Goal: Use online tool/utility: Utilize a website feature to perform a specific function

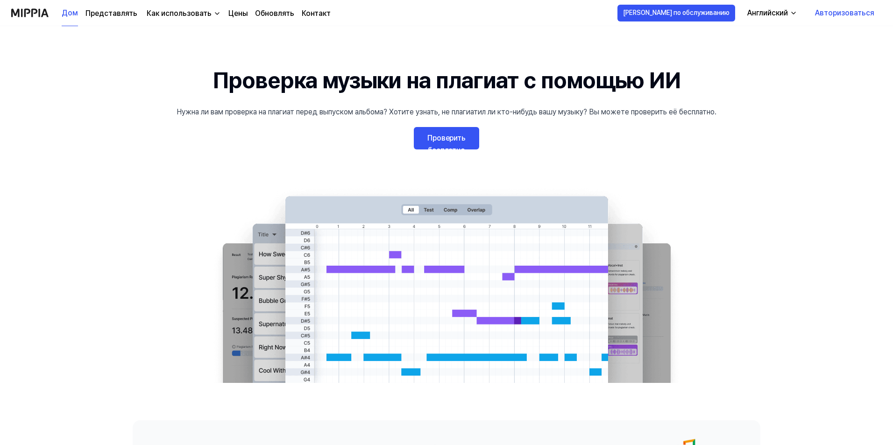
click at [458, 138] on font "Проверить бесплатно" at bounding box center [446, 144] width 38 height 21
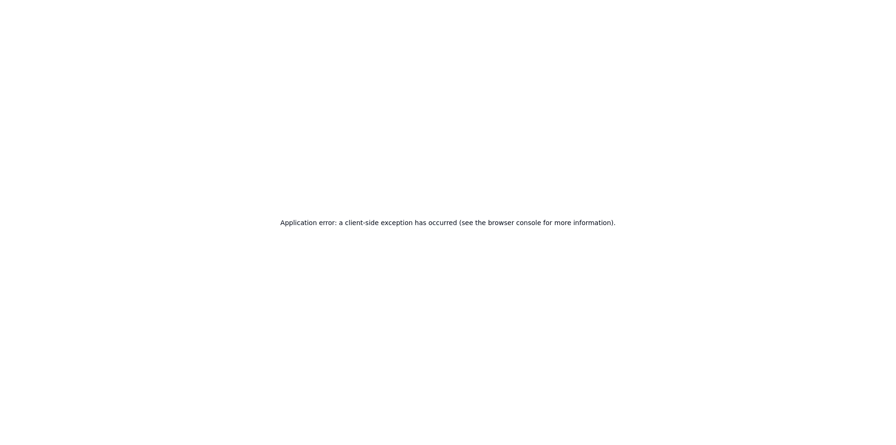
click at [701, 96] on div "Application error: a client-side exception has occurred (see the browser consol…" at bounding box center [448, 222] width 896 height 445
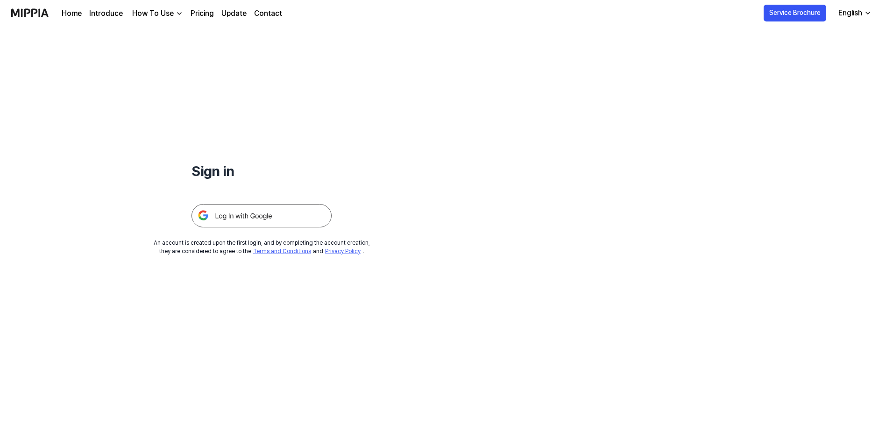
click at [275, 214] on img at bounding box center [261, 215] width 140 height 23
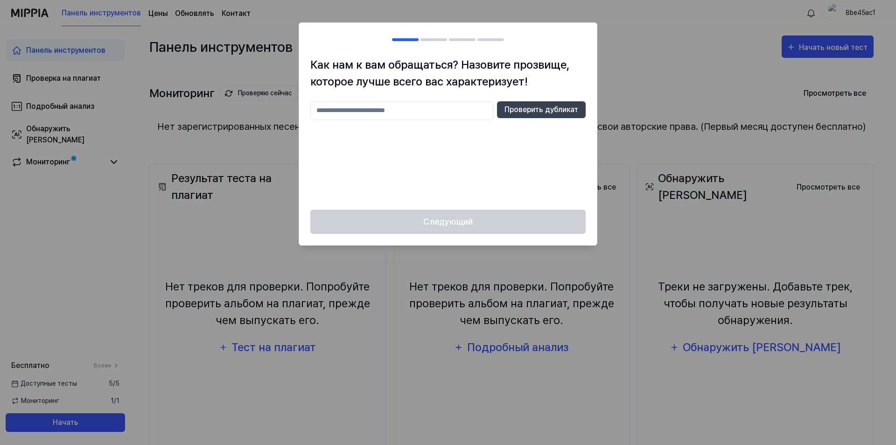
click at [376, 114] on input "text" at bounding box center [401, 110] width 183 height 19
type input "*"
click at [557, 110] on font "Проверить дубликат" at bounding box center [542, 109] width 74 height 9
click at [352, 109] on input "******" at bounding box center [401, 110] width 183 height 19
drag, startPoint x: 352, startPoint y: 109, endPoint x: 314, endPoint y: 107, distance: 37.9
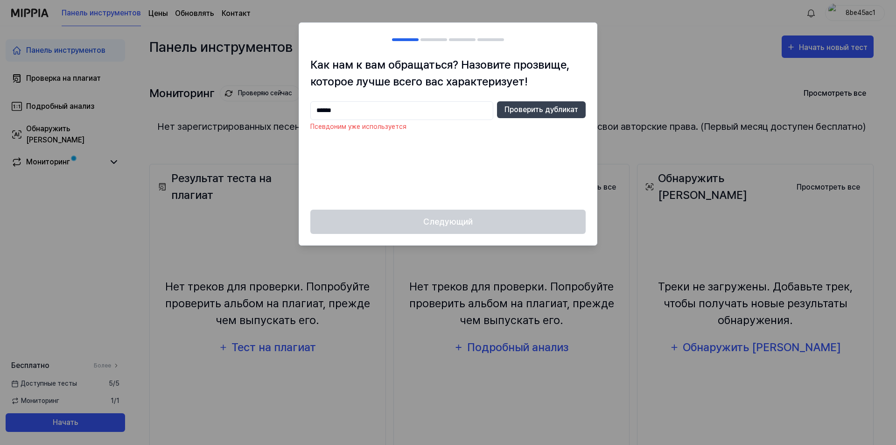
click at [314, 107] on input "******" at bounding box center [401, 110] width 183 height 19
type input "**"
click at [569, 106] on font "Проверить дубликат" at bounding box center [542, 109] width 74 height 9
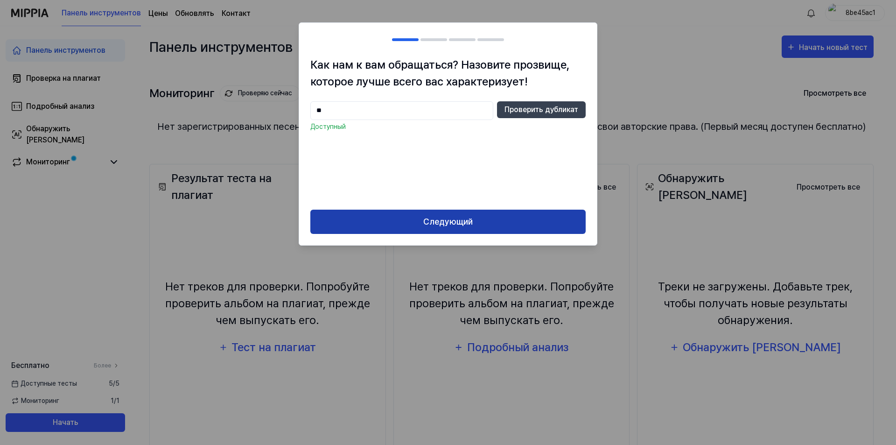
click at [455, 223] on font "Следующий" at bounding box center [447, 222] width 49 height 10
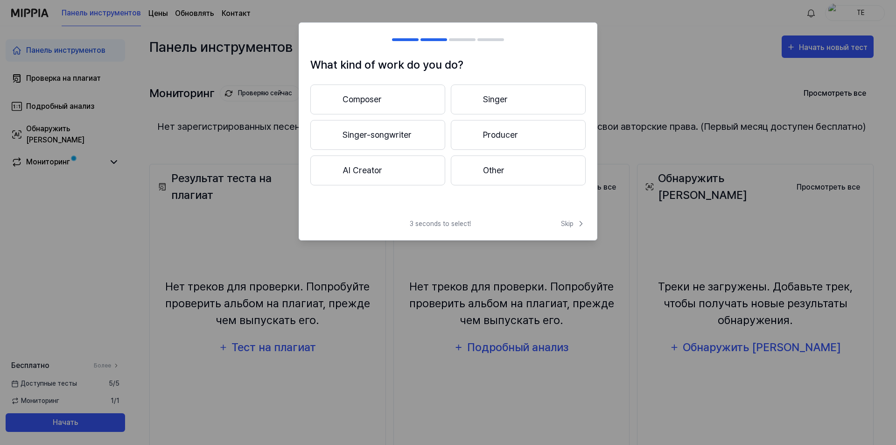
click at [494, 170] on button "Other" at bounding box center [518, 170] width 135 height 30
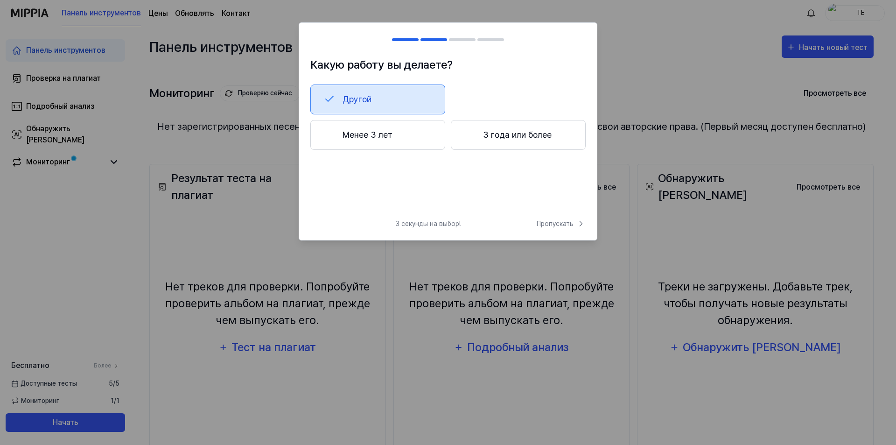
click at [398, 137] on button "Менее 3 лет" at bounding box center [377, 135] width 135 height 30
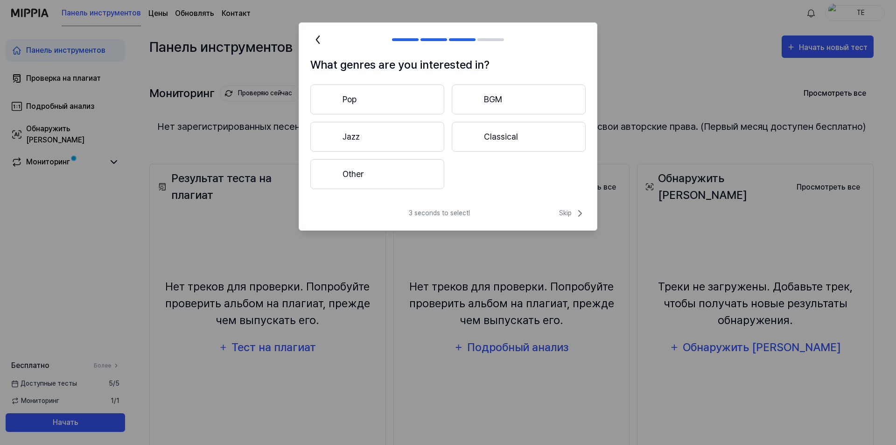
click at [391, 97] on button "Pop" at bounding box center [377, 99] width 134 height 30
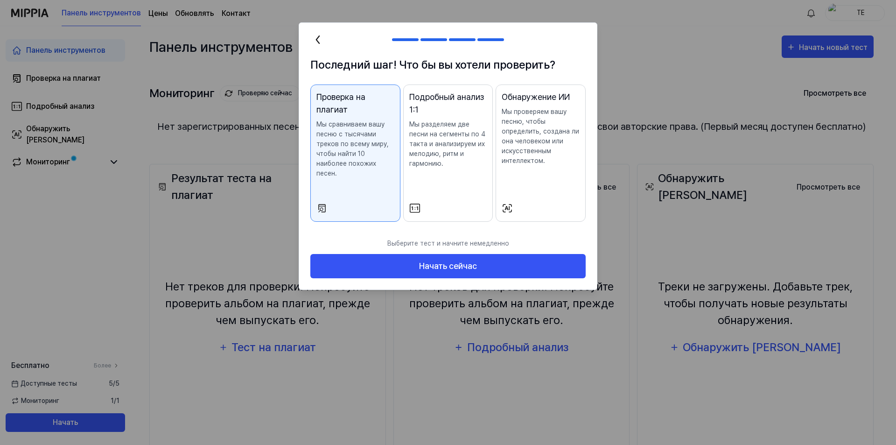
click at [554, 143] on font "Мы проверяем вашу песню, чтобы определить, создана ли она человеком или искусст…" at bounding box center [540, 136] width 77 height 56
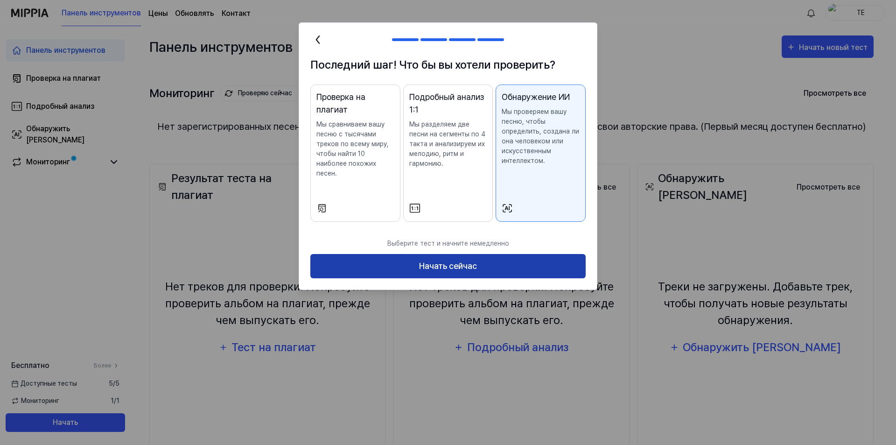
click at [468, 261] on font "Начать сейчас" at bounding box center [448, 267] width 58 height 14
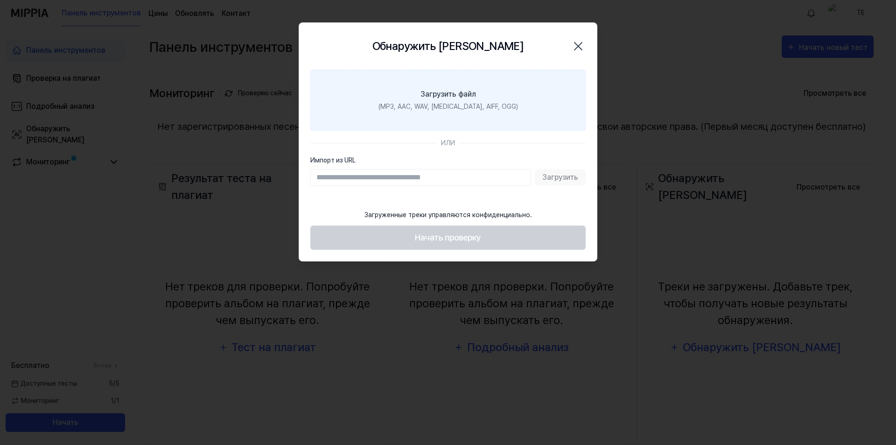
click at [454, 105] on font "(MP3, AAC, WAV, FLAC, AIFF, OGG)" at bounding box center [449, 106] width 140 height 7
click at [0, 0] on input "Загрузить файл (MP3, AAC, WAV, FLAC, AIFF, OGG)" at bounding box center [0, 0] width 0 height 0
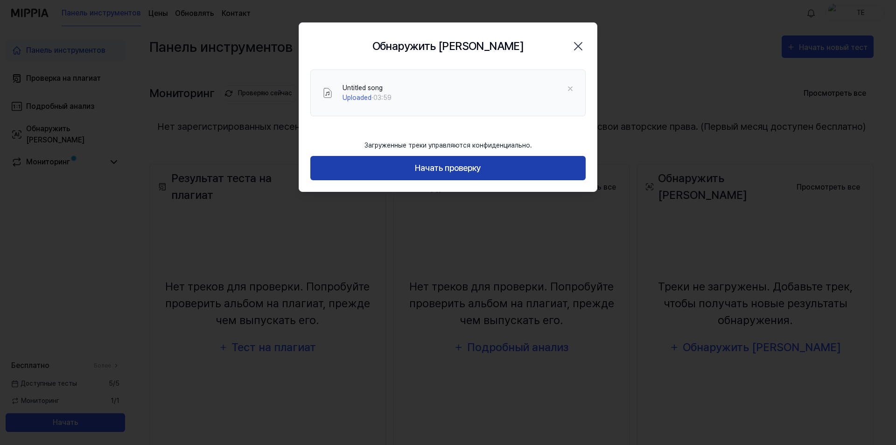
click at [462, 171] on font "Начать проверку" at bounding box center [448, 168] width 66 height 10
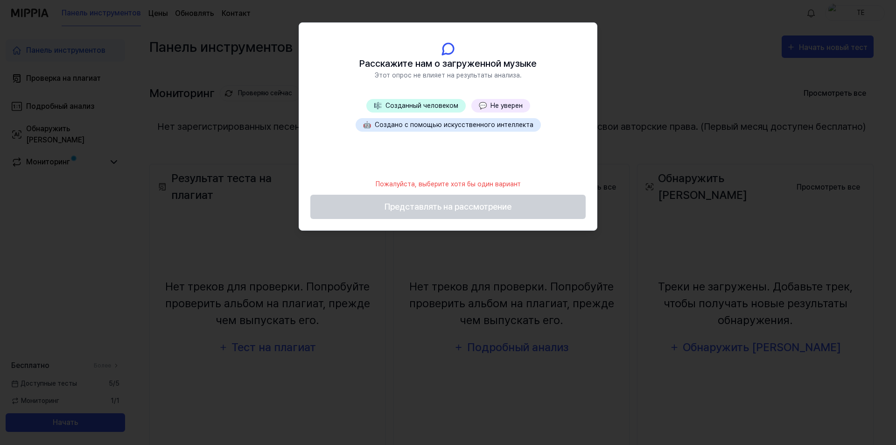
click at [426, 102] on font "Созданный человеком" at bounding box center [422, 105] width 73 height 7
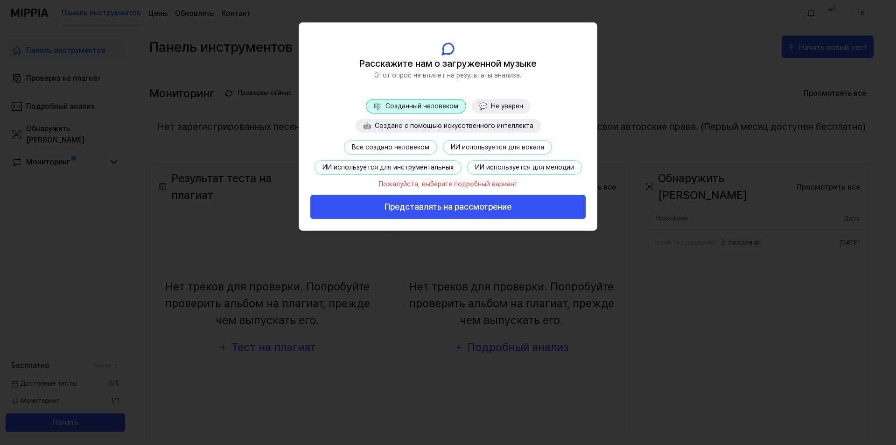
click at [394, 147] on font "Все создано человеком" at bounding box center [390, 146] width 77 height 7
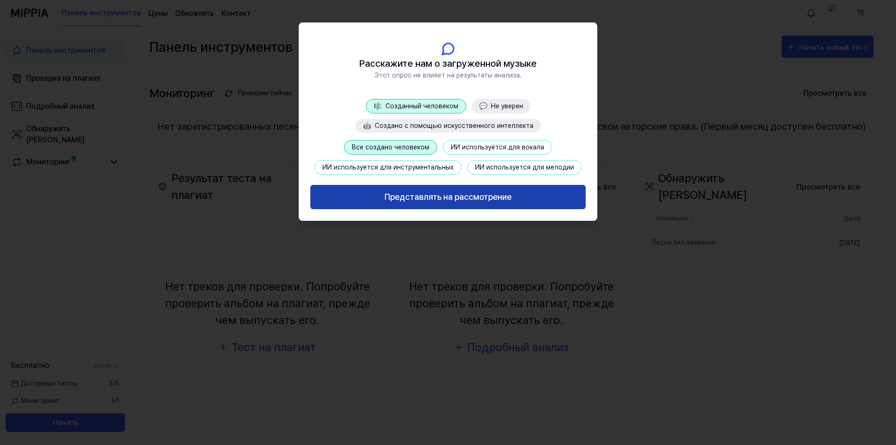
click at [425, 198] on font "Представлять на рассмотрение" at bounding box center [448, 197] width 127 height 10
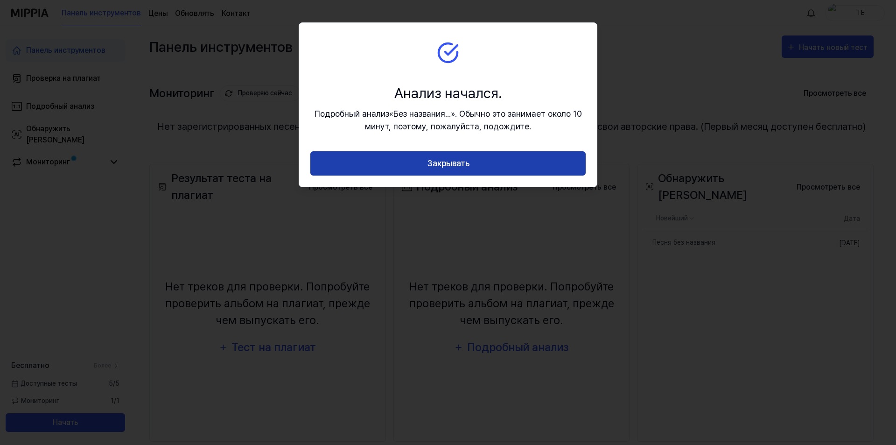
click at [458, 164] on font "Закрывать" at bounding box center [448, 163] width 42 height 10
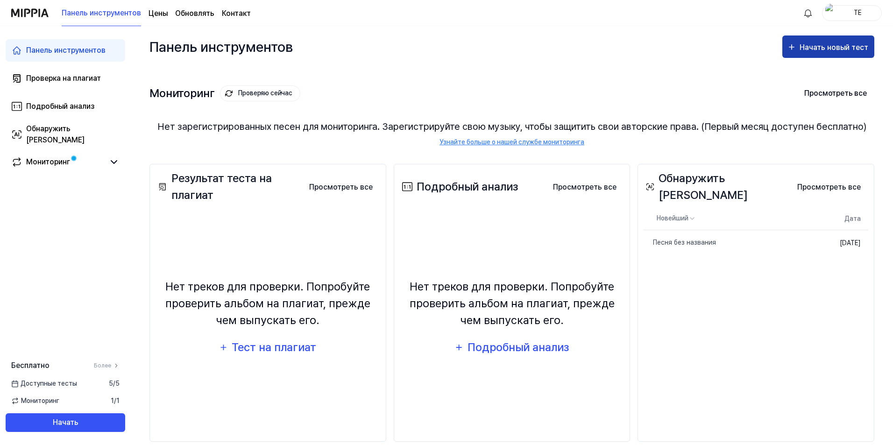
click at [824, 46] on font "Начать новый тест" at bounding box center [833, 47] width 69 height 9
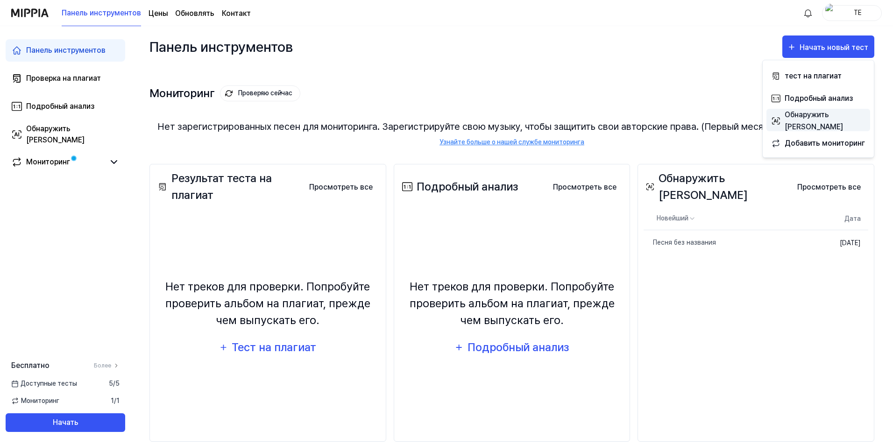
click at [820, 121] on font "Обнаружить ИИ" at bounding box center [813, 120] width 58 height 21
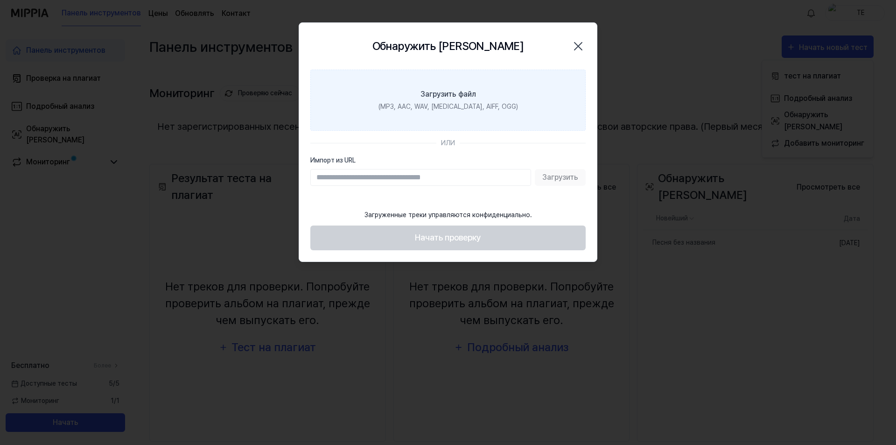
click at [484, 99] on label "Загрузить файл (MP3, AAC, WAV, FLAC, AIFF, OGG)" at bounding box center [447, 100] width 275 height 61
click at [0, 0] on input "Загрузить файл (MP3, AAC, WAV, FLAC, AIFF, OGG)" at bounding box center [0, 0] width 0 height 0
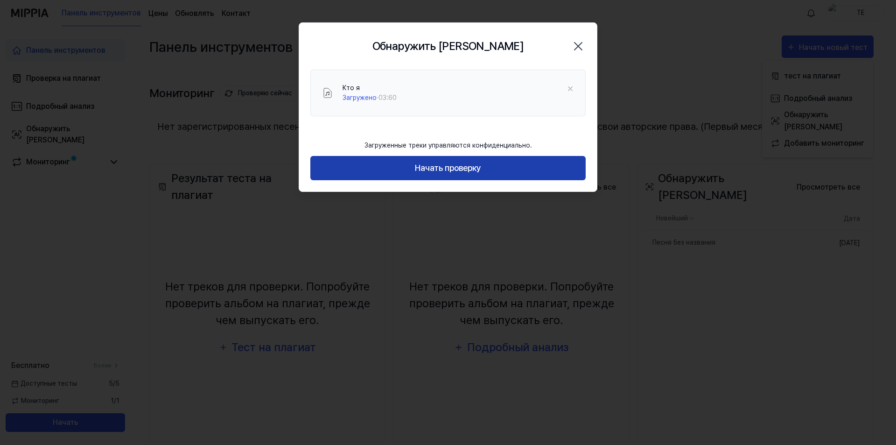
click at [446, 173] on font "Начать проверку" at bounding box center [448, 169] width 66 height 14
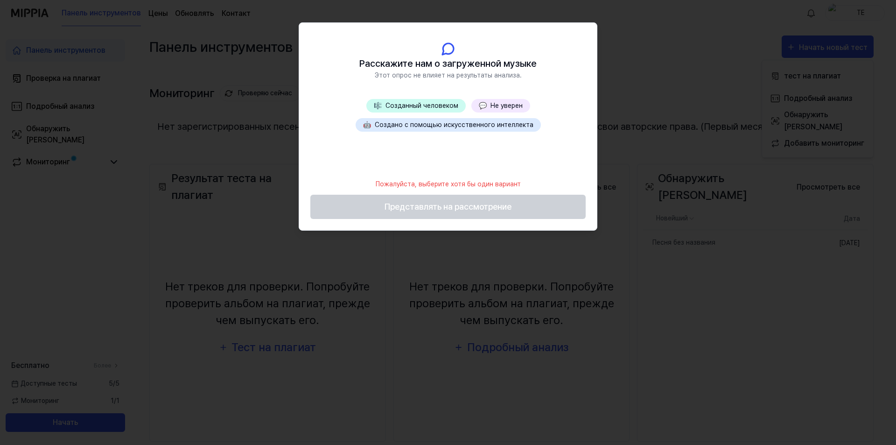
click at [427, 110] on button "🎼 Созданный человеком" at bounding box center [415, 106] width 99 height 14
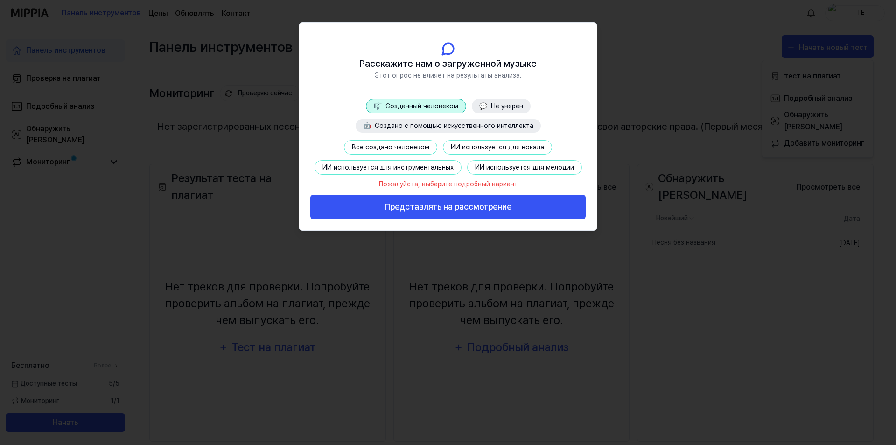
click at [415, 148] on font "Все создано человеком" at bounding box center [390, 146] width 77 height 7
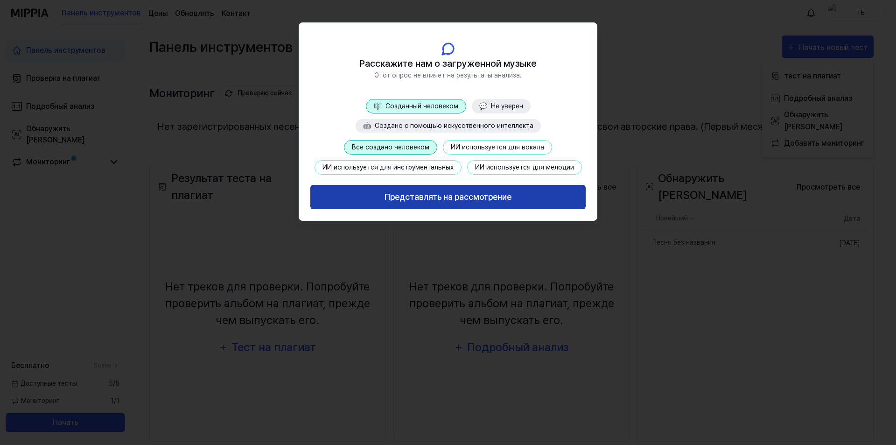
click at [454, 197] on font "Представлять на рассмотрение" at bounding box center [448, 197] width 127 height 10
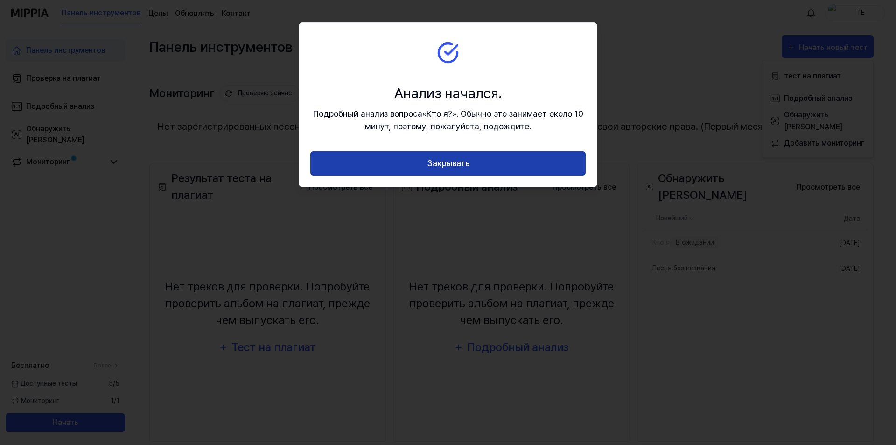
click at [447, 162] on font "Закрывать" at bounding box center [448, 163] width 42 height 10
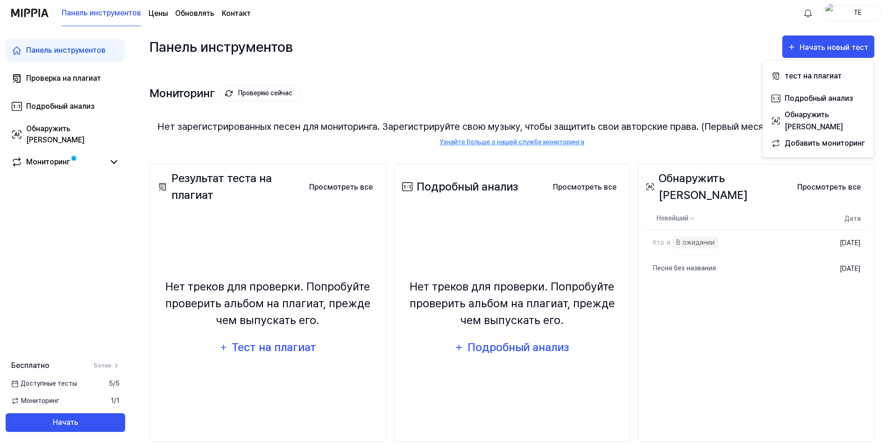
click at [398, 72] on div "Мониторинг Проверяю сейчас Просмотреть все Мониторинг Нет зарегистрированных пе…" at bounding box center [511, 106] width 725 height 78
